Goal: Task Accomplishment & Management: Manage account settings

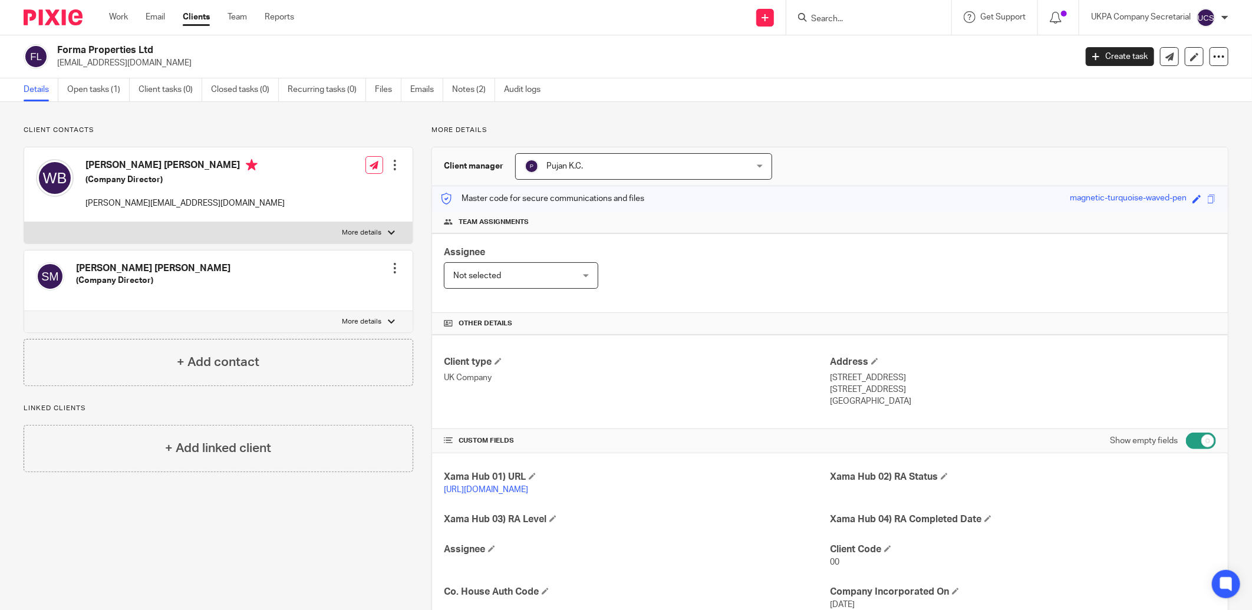
scroll to position [97, 0]
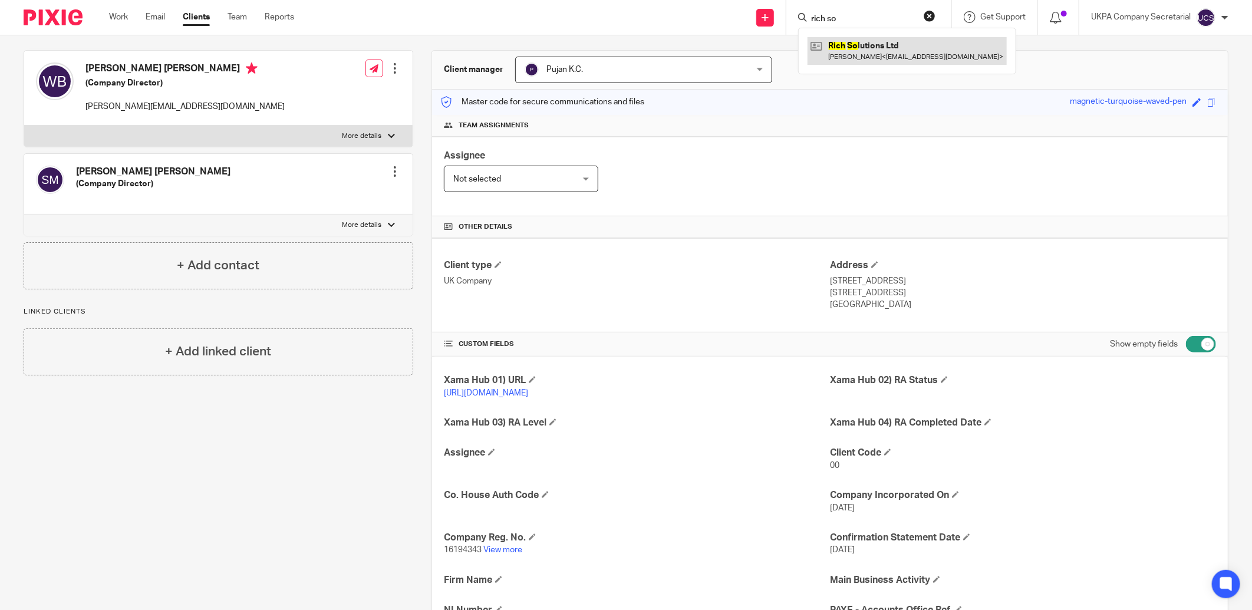
type input "rich so"
click at [900, 54] on link at bounding box center [907, 50] width 199 height 27
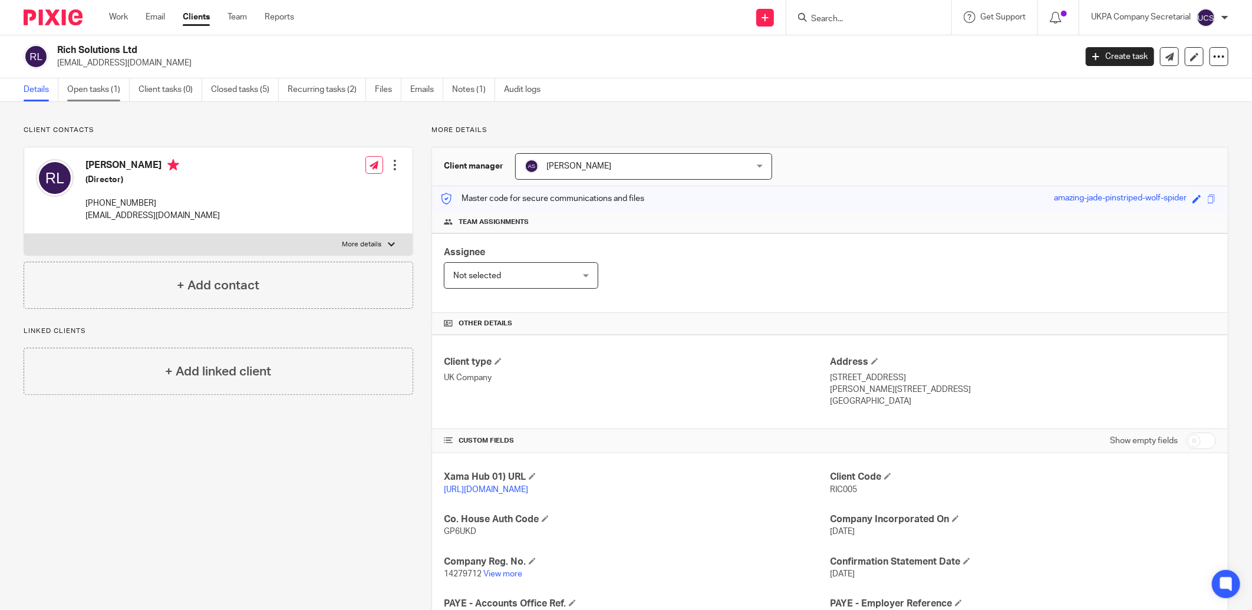
click at [109, 93] on link "Open tasks (1)" at bounding box center [98, 89] width 62 height 23
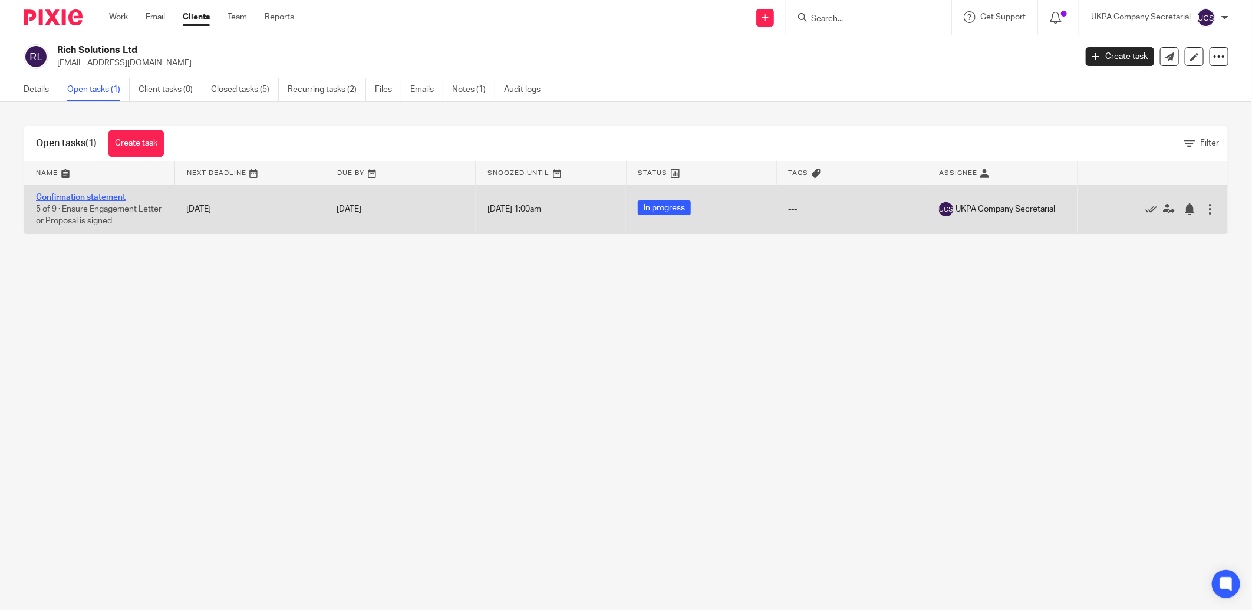
click at [94, 193] on link "Confirmation statement" at bounding box center [81, 197] width 90 height 8
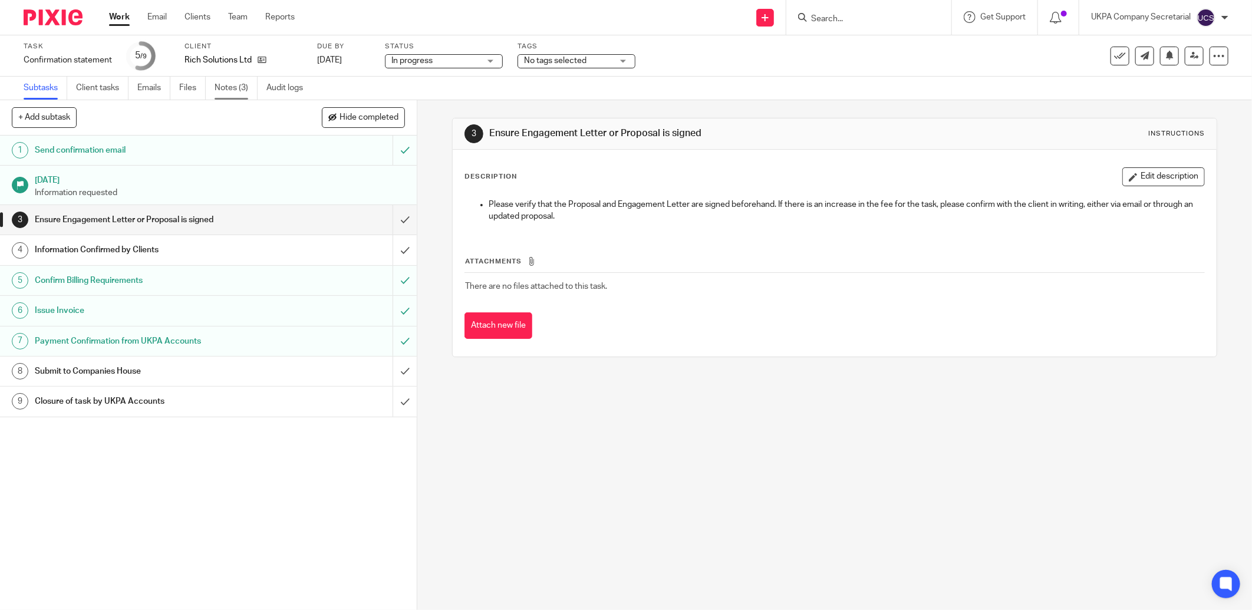
click at [232, 88] on link "Notes (3)" at bounding box center [236, 88] width 43 height 23
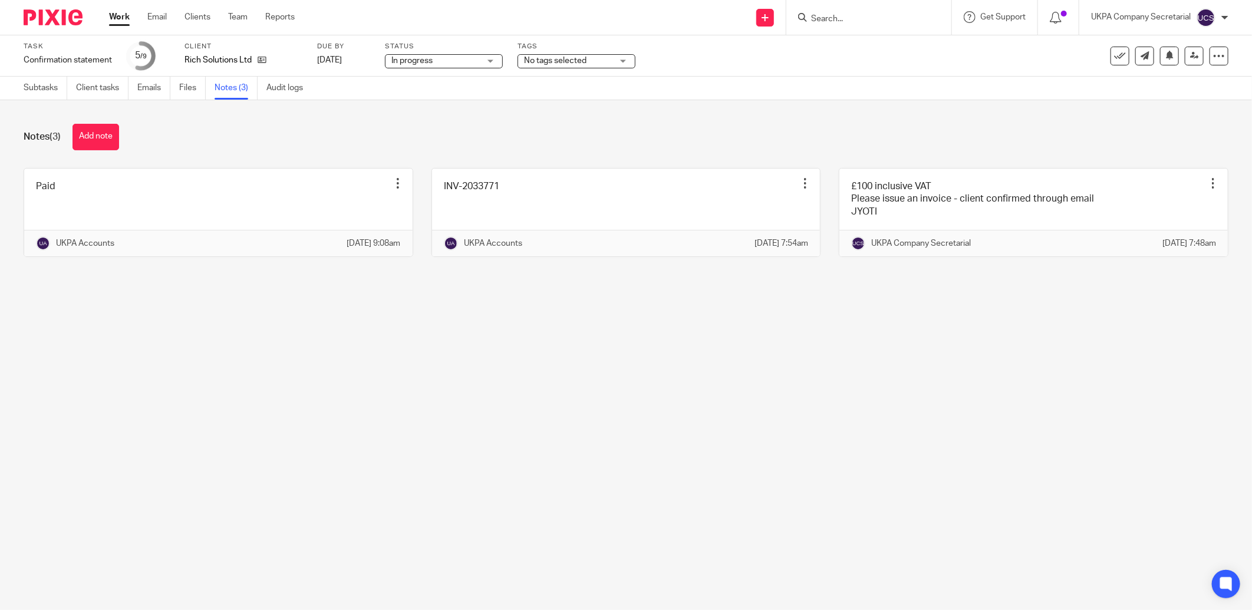
click at [871, 18] on input "Search" at bounding box center [863, 19] width 106 height 11
click at [921, 196] on link at bounding box center [1033, 213] width 388 height 88
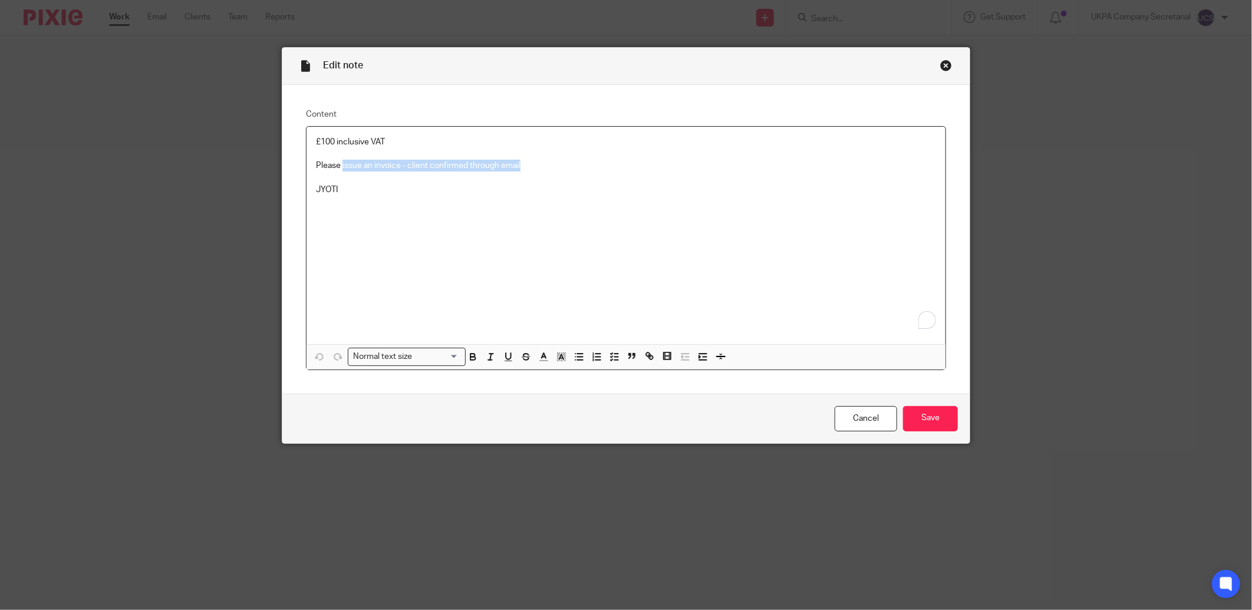
drag, startPoint x: 338, startPoint y: 166, endPoint x: 572, endPoint y: 166, distance: 234.6
click at [572, 166] on p "Please issue an invoice - client confirmed through email" at bounding box center [626, 166] width 620 height 12
click at [402, 143] on p "£100 inclusive VAT" at bounding box center [626, 142] width 620 height 12
click at [933, 422] on input "Save" at bounding box center [930, 418] width 55 height 25
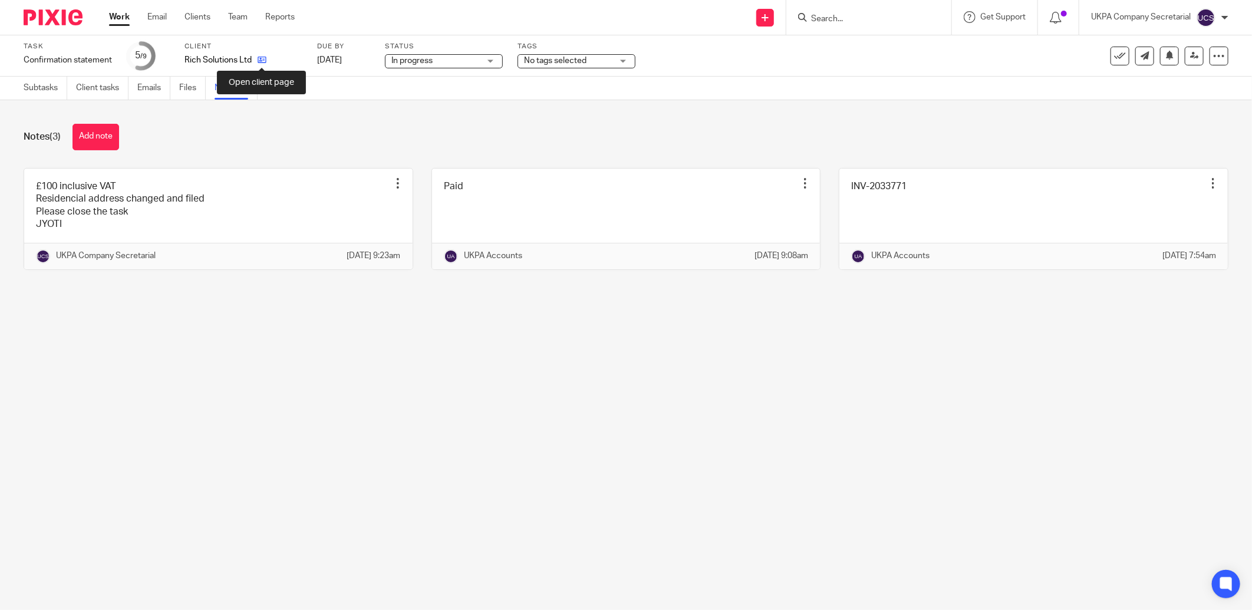
click at [261, 62] on icon at bounding box center [262, 59] width 9 height 9
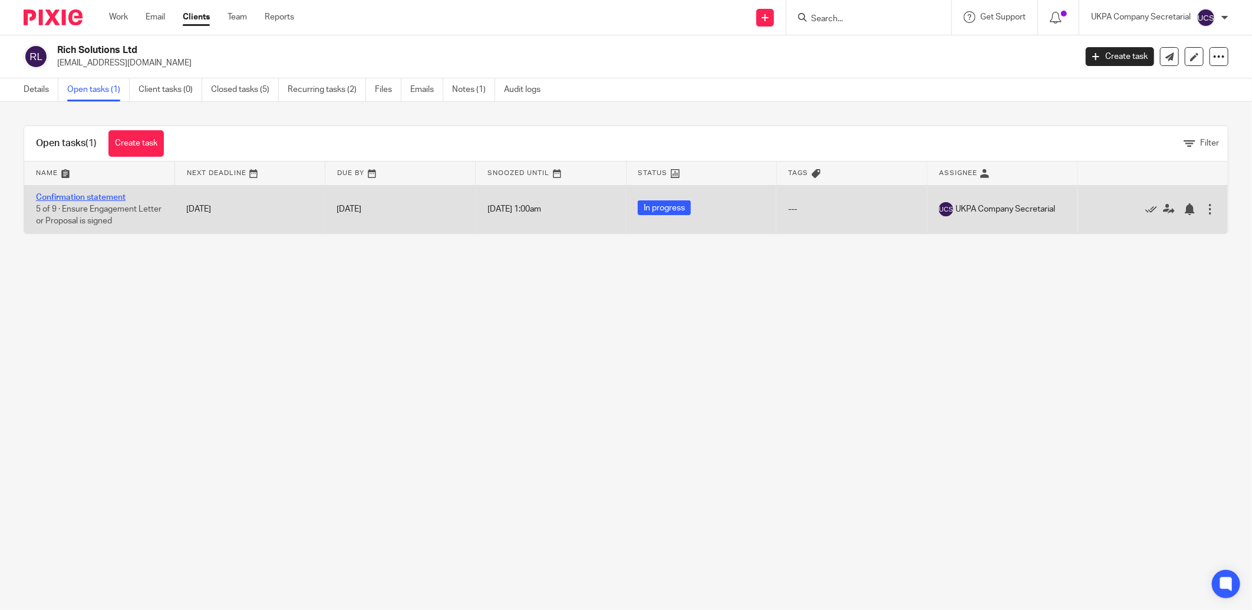
click at [70, 196] on link "Confirmation statement" at bounding box center [81, 197] width 90 height 8
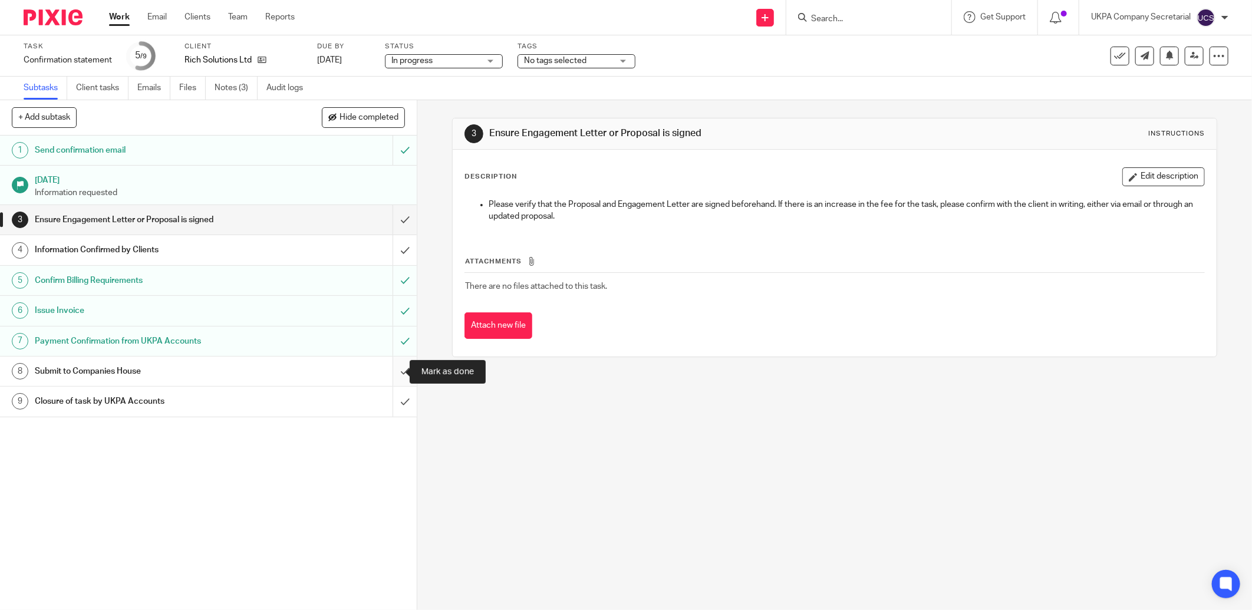
click at [392, 373] on input "submit" at bounding box center [208, 371] width 417 height 29
click at [390, 246] on input "submit" at bounding box center [208, 249] width 417 height 29
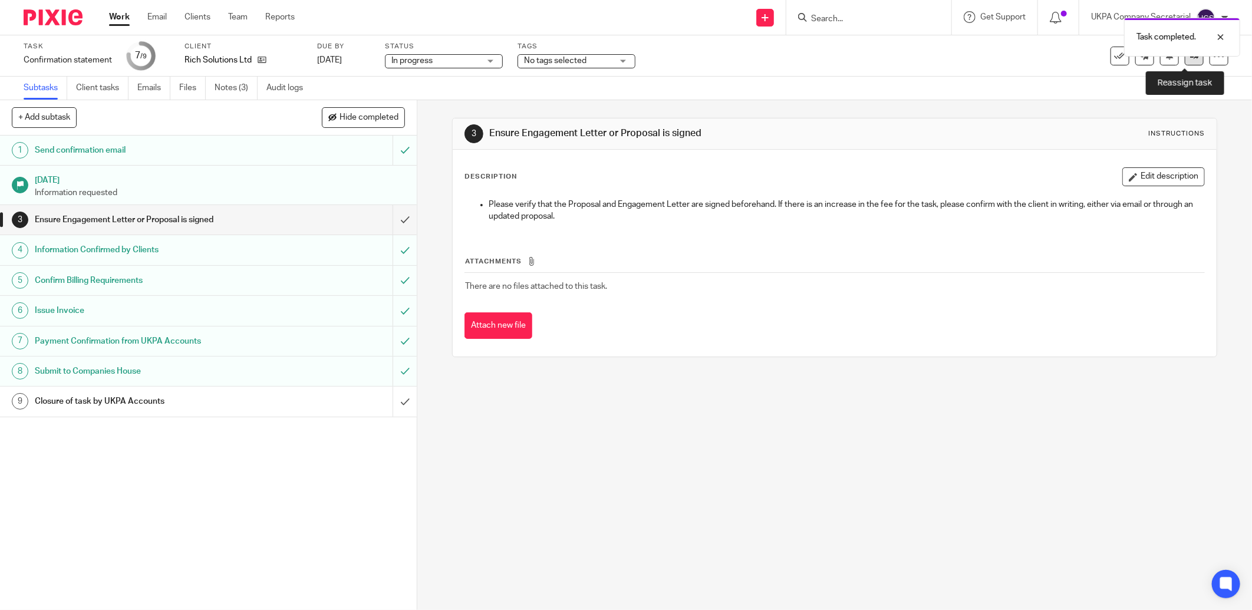
click at [1190, 57] on icon at bounding box center [1194, 55] width 9 height 9
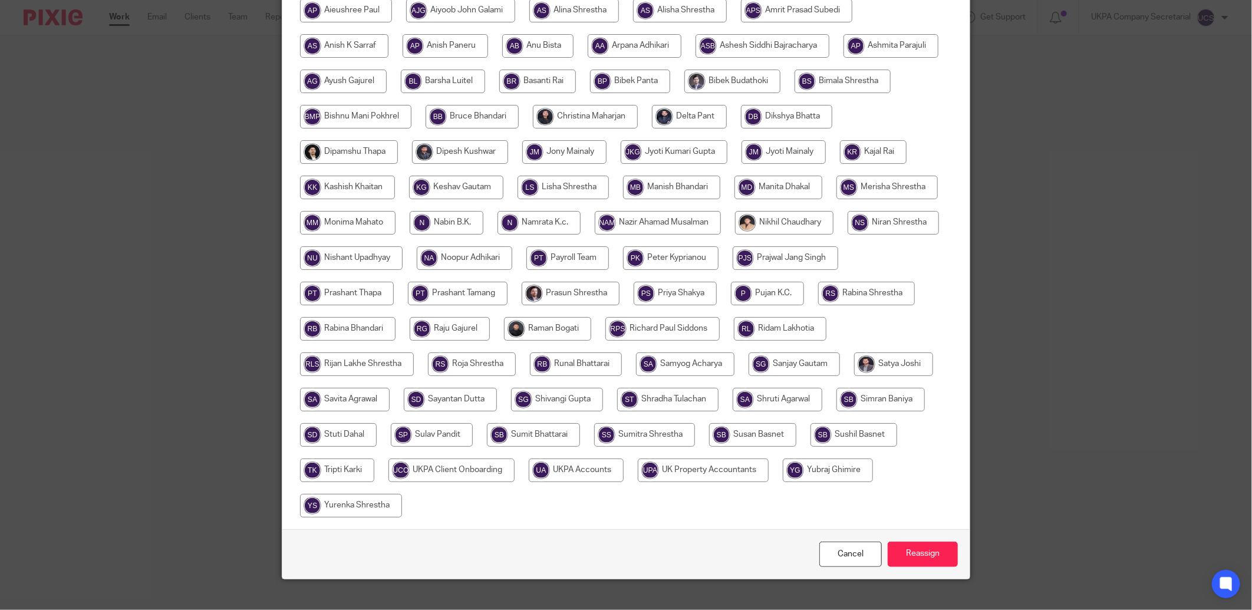
scroll to position [230, 0]
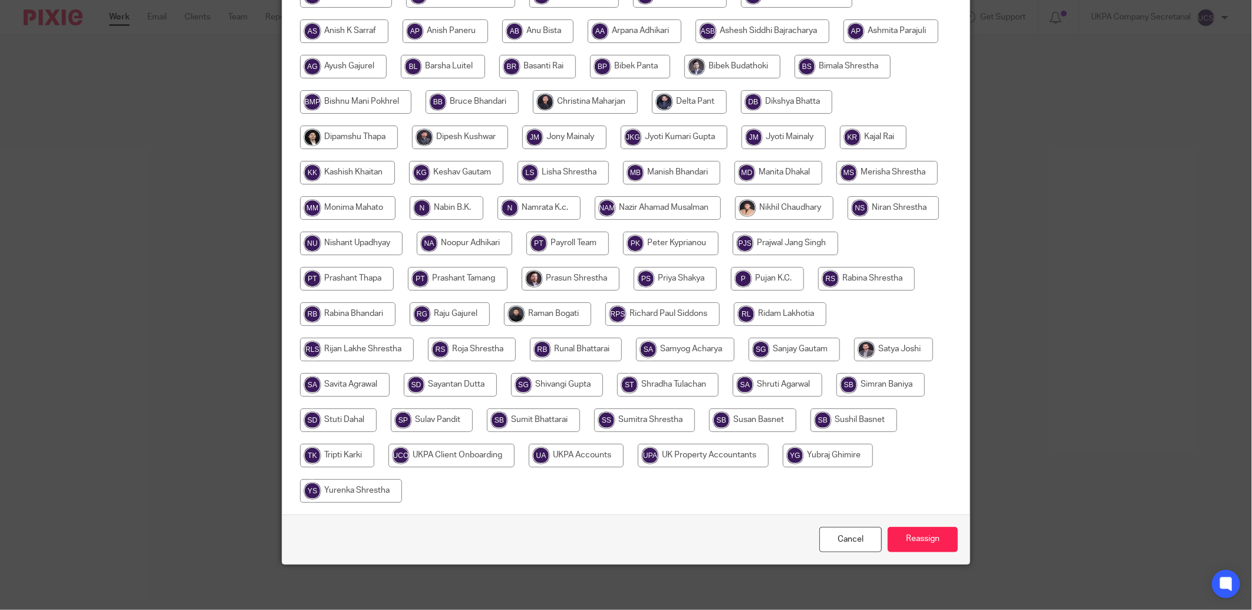
click at [624, 454] on input "radio" at bounding box center [576, 456] width 95 height 24
radio input "true"
click at [921, 542] on input "Reassign" at bounding box center [923, 539] width 70 height 25
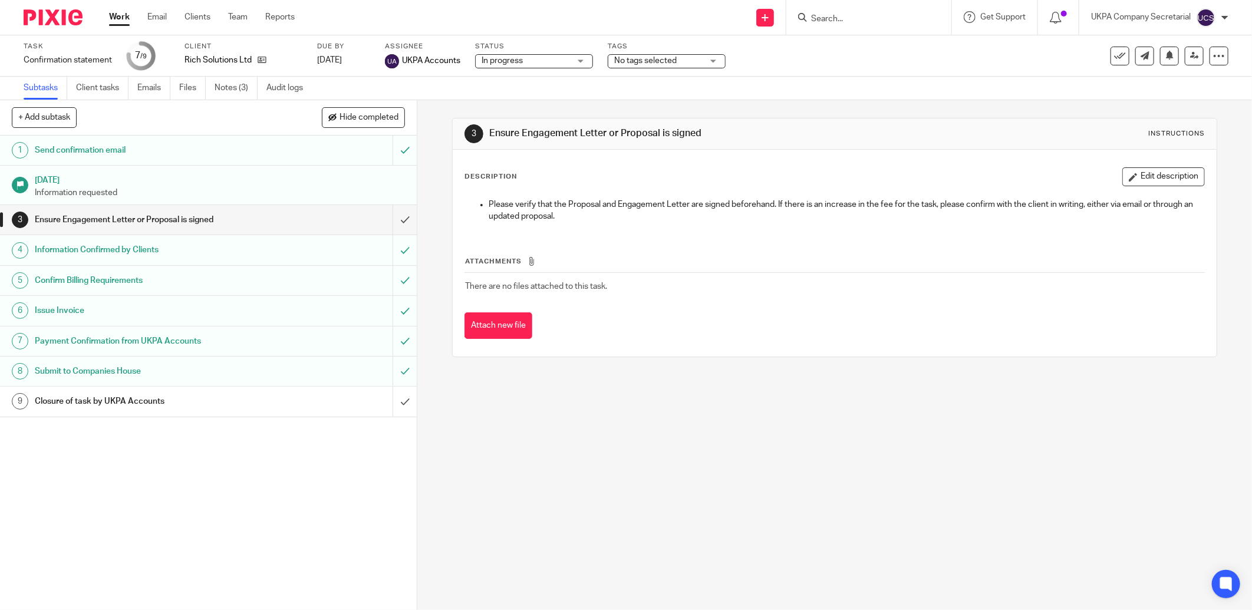
click at [852, 18] on input "Search" at bounding box center [863, 19] width 106 height 11
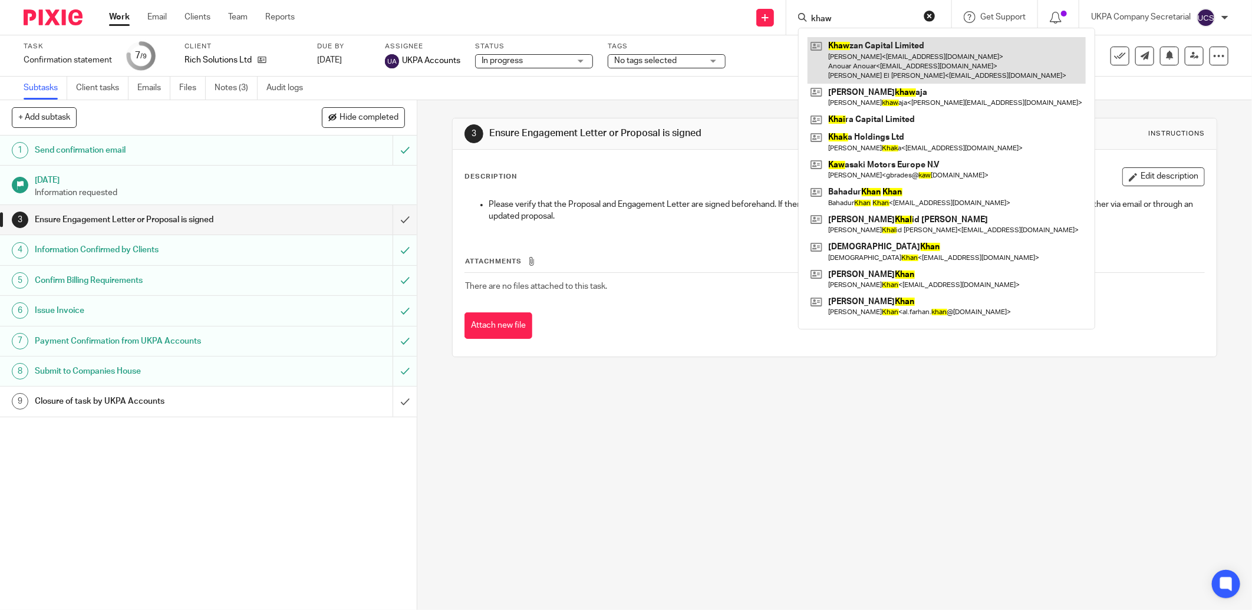
type input "khaw"
click at [887, 54] on link at bounding box center [947, 60] width 278 height 47
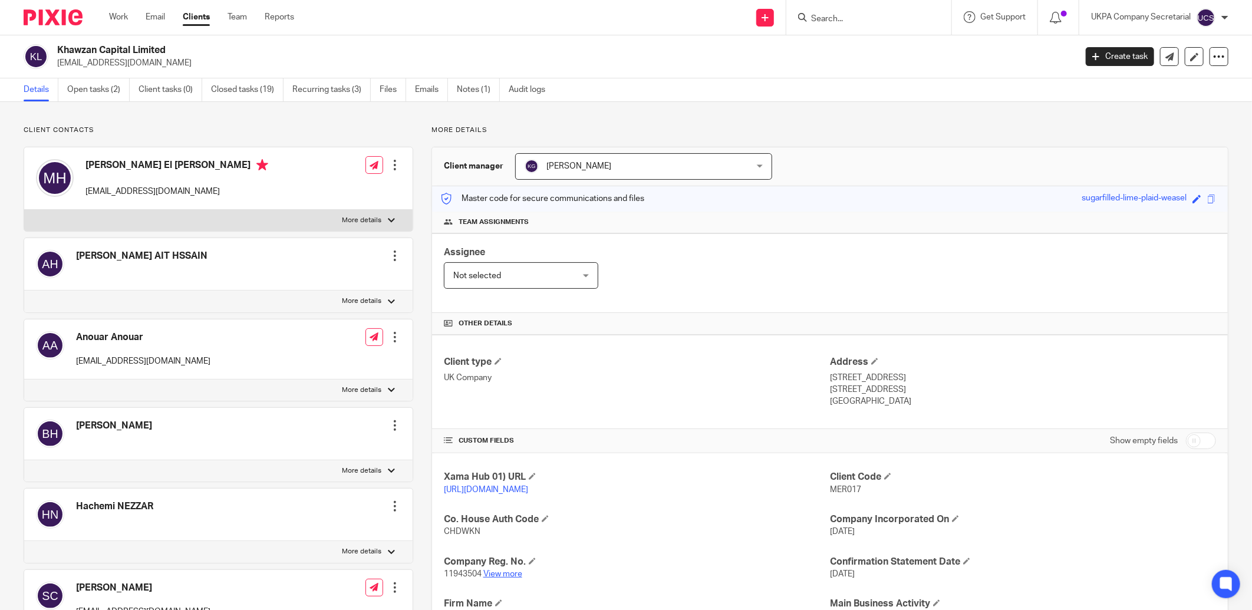
click at [515, 574] on link "View more" at bounding box center [502, 574] width 39 height 8
click at [827, 22] on input "Search" at bounding box center [863, 19] width 106 height 11
type input "f"
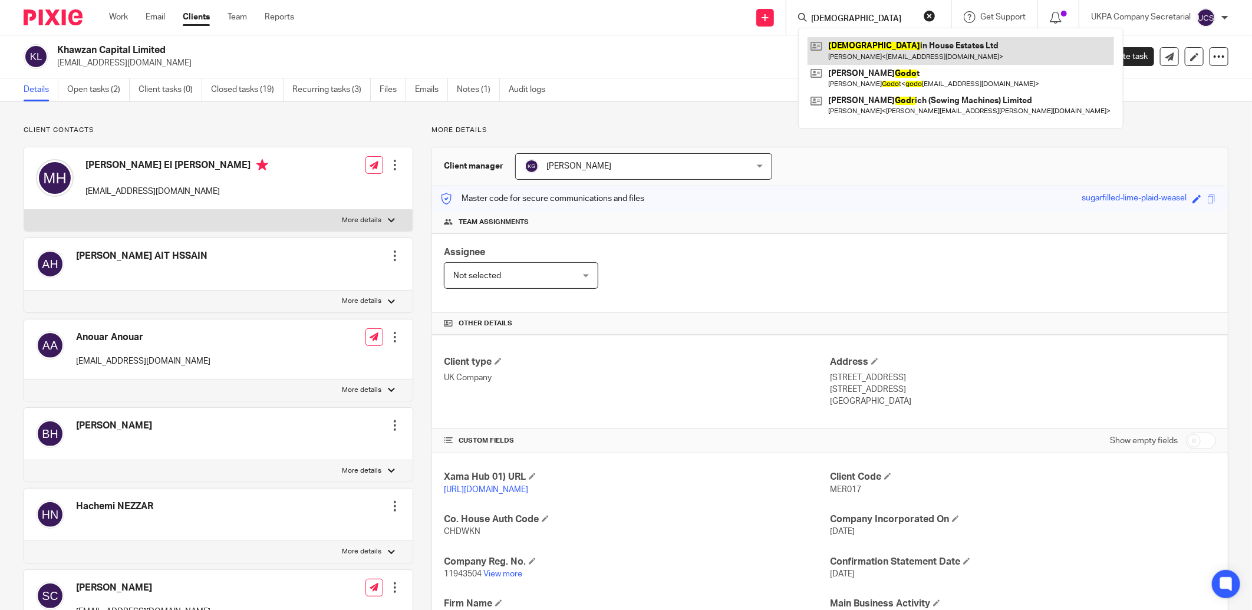
type input "[DEMOGRAPHIC_DATA]"
click at [915, 50] on link at bounding box center [961, 50] width 307 height 27
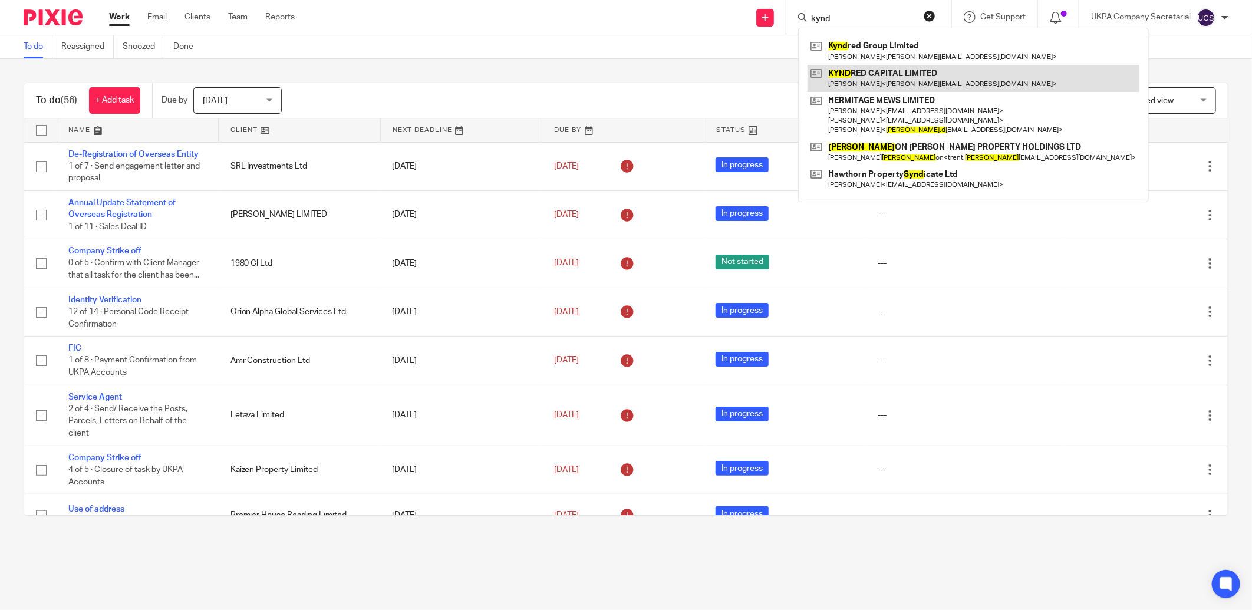
type input "kynd"
click at [917, 77] on link at bounding box center [974, 78] width 332 height 27
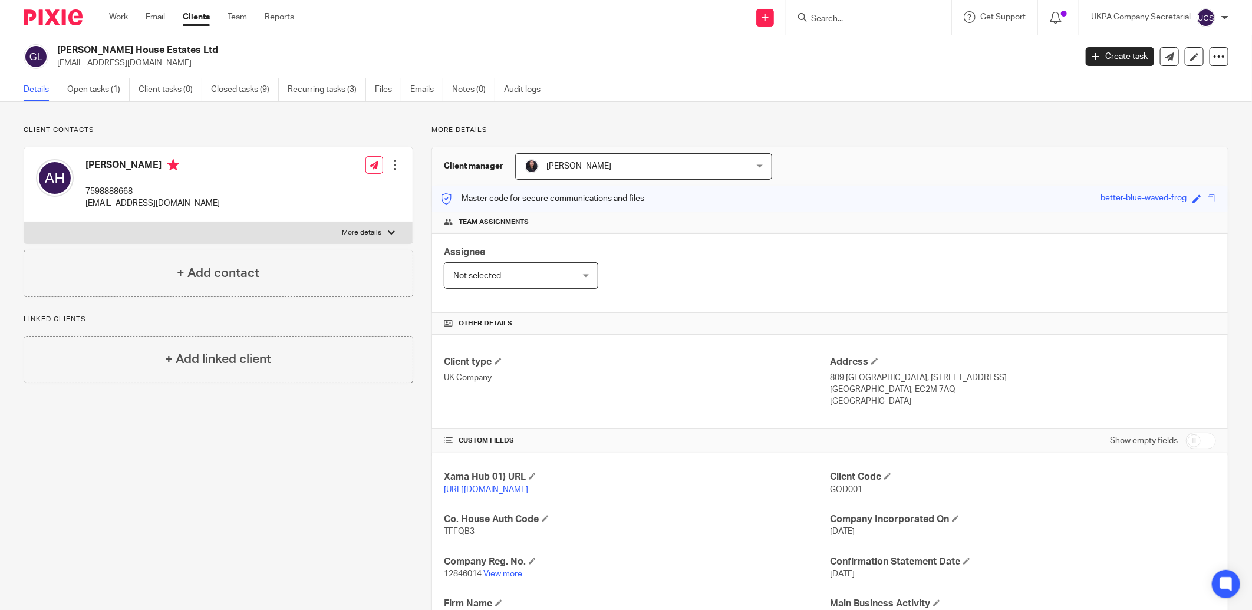
click at [881, 26] on div at bounding box center [868, 17] width 165 height 35
click at [841, 24] on input "Search" at bounding box center [863, 19] width 106 height 11
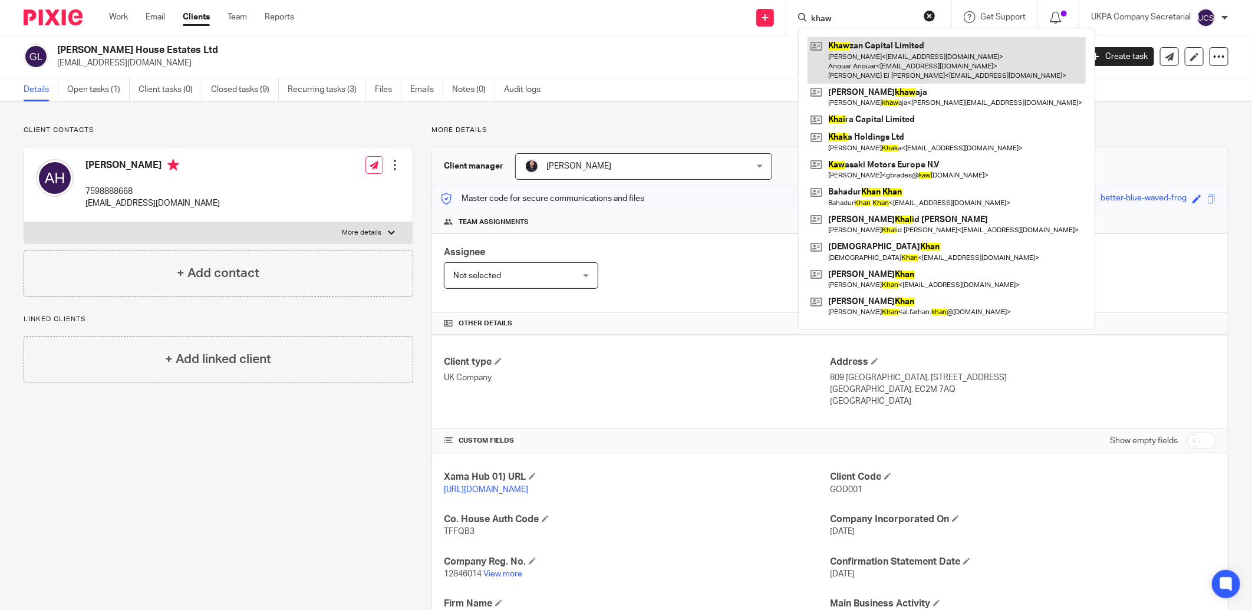
type input "khaw"
click at [844, 57] on link at bounding box center [947, 60] width 278 height 47
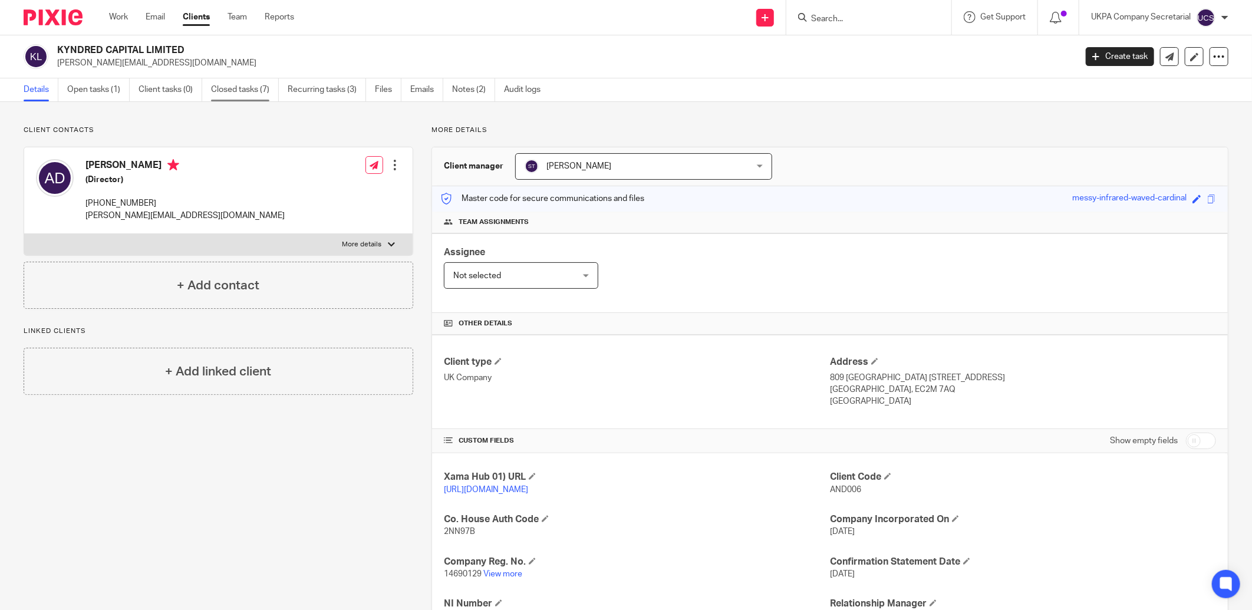
click at [229, 90] on link "Closed tasks (7)" at bounding box center [245, 89] width 68 height 23
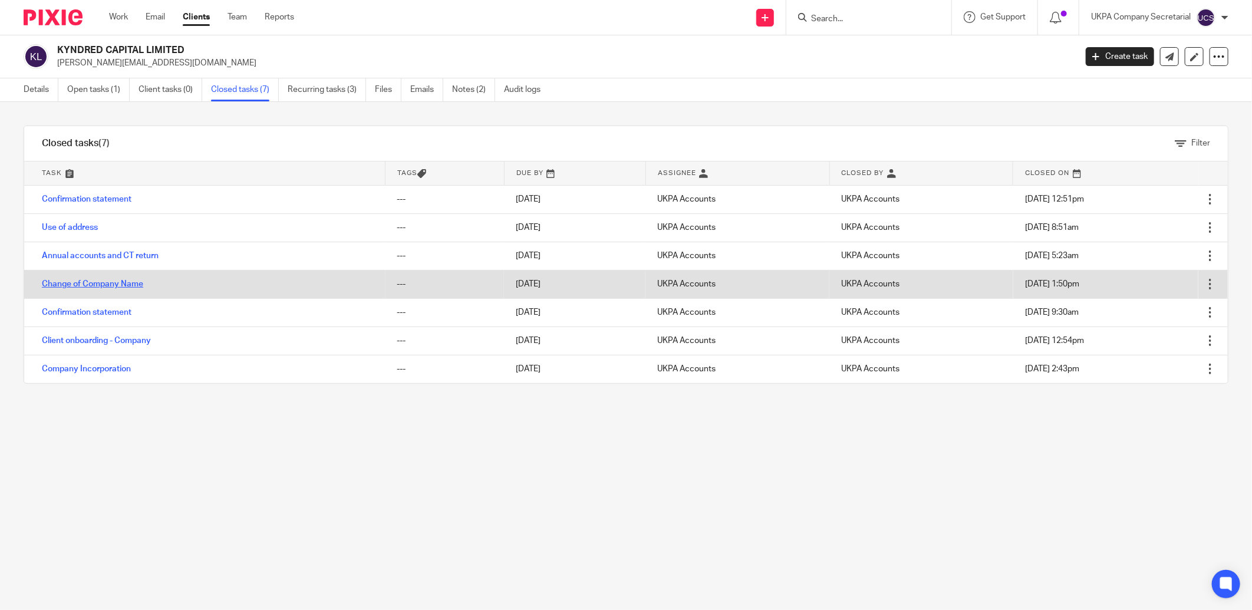
click at [68, 284] on link "Change of Company Name" at bounding box center [92, 284] width 101 height 8
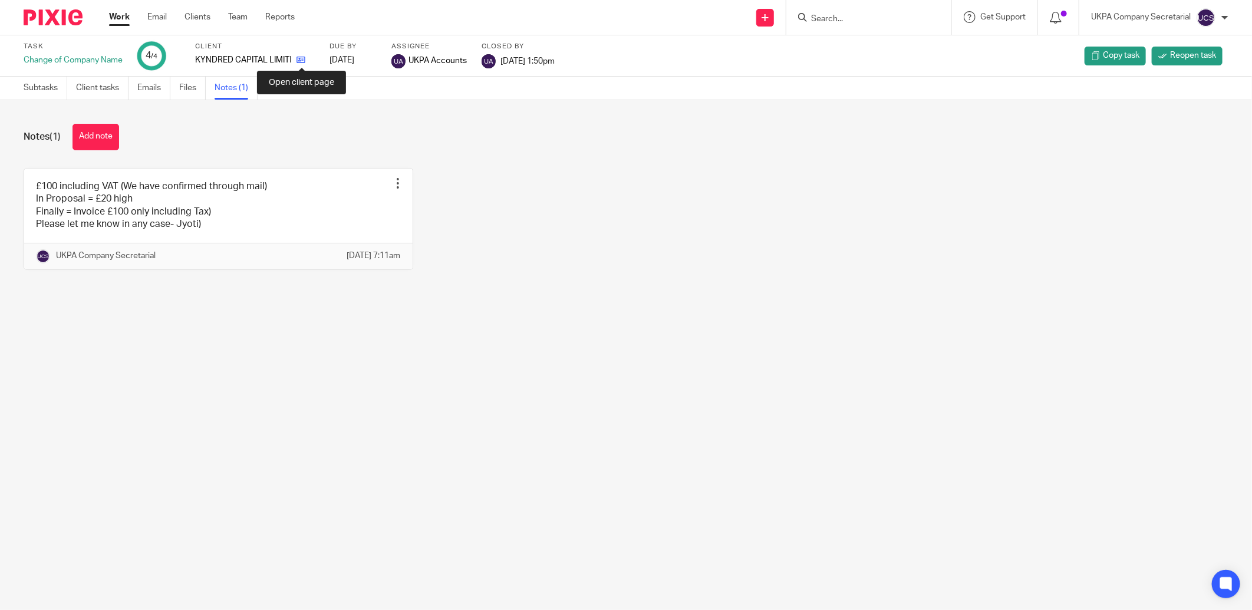
click at [305, 59] on icon at bounding box center [301, 59] width 9 height 9
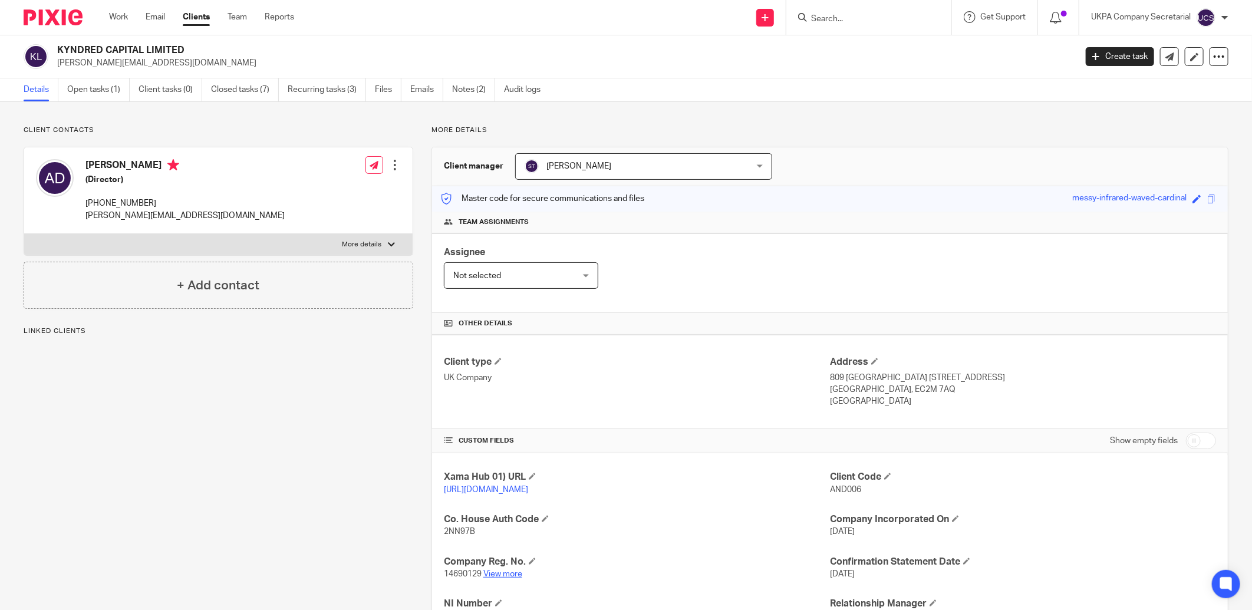
click at [499, 577] on link "View more" at bounding box center [502, 574] width 39 height 8
click at [832, 22] on input "Search" at bounding box center [863, 19] width 106 height 11
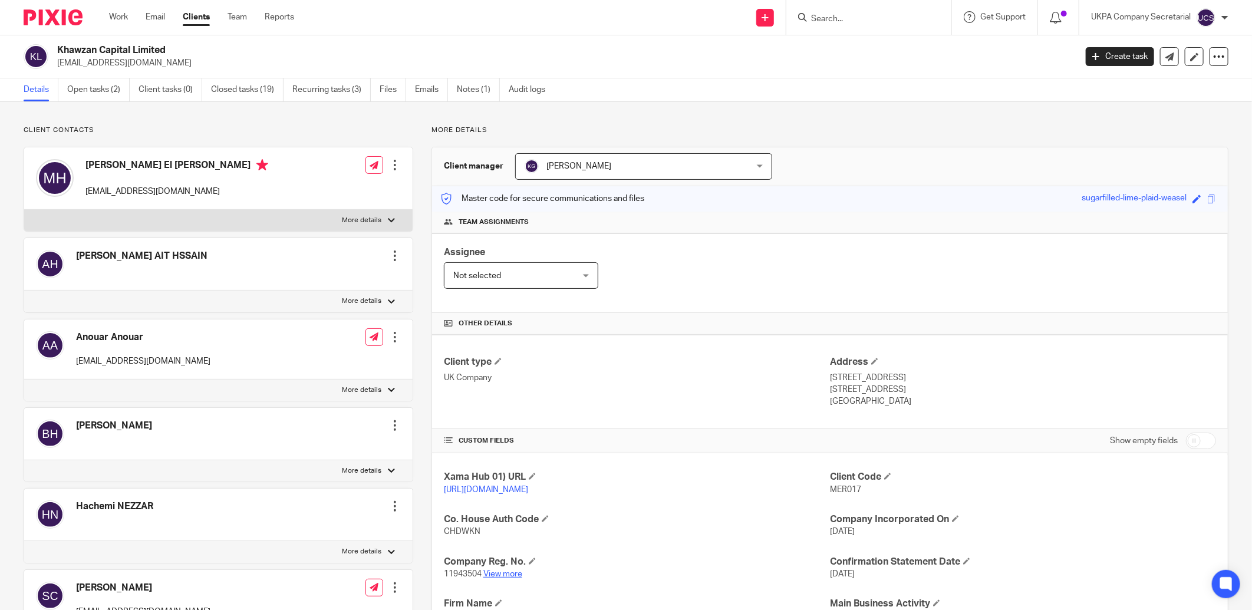
click at [497, 574] on link "View more" at bounding box center [502, 574] width 39 height 8
